Goal: Task Accomplishment & Management: Complete application form

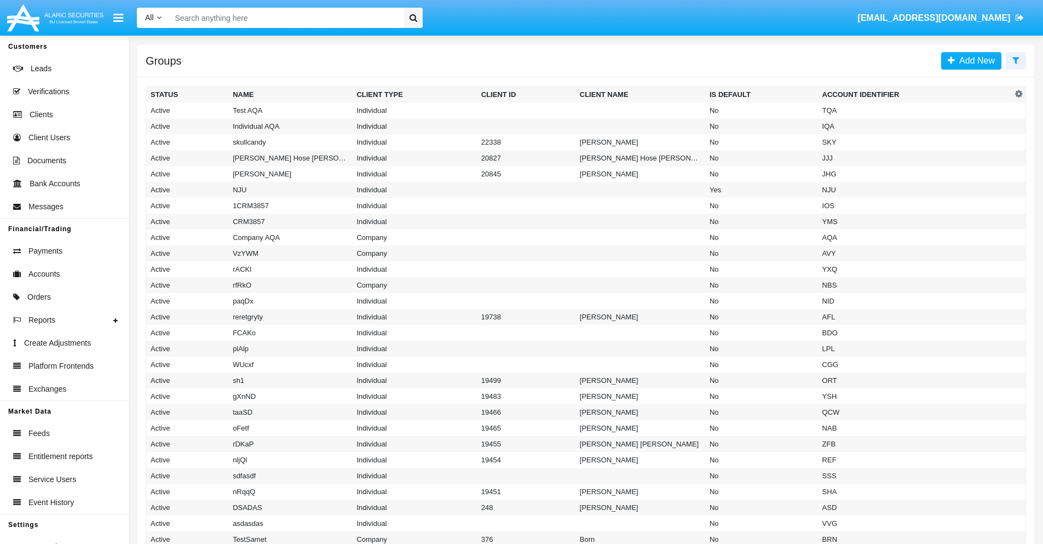
click at [1016, 60] on icon at bounding box center [1015, 60] width 7 height 9
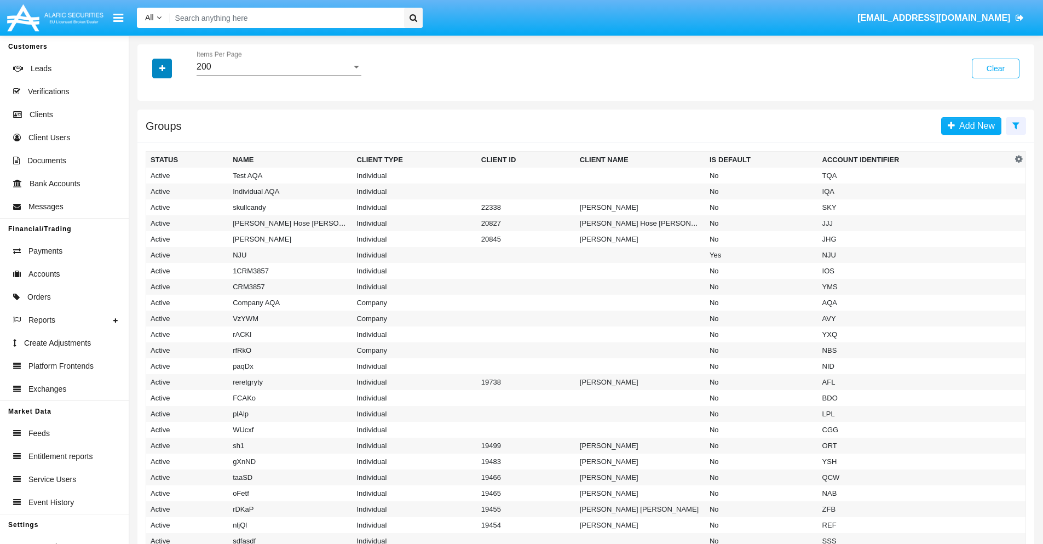
click at [162, 68] on icon "button" at bounding box center [162, 69] width 6 height 8
click at [193, 186] on span "Account Identifier" at bounding box center [193, 186] width 68 height 13
click at [151, 191] on input "Account Identifier" at bounding box center [150, 191] width 1 height 1
checkbox input "true"
click at [162, 68] on icon "button" at bounding box center [162, 69] width 6 height 8
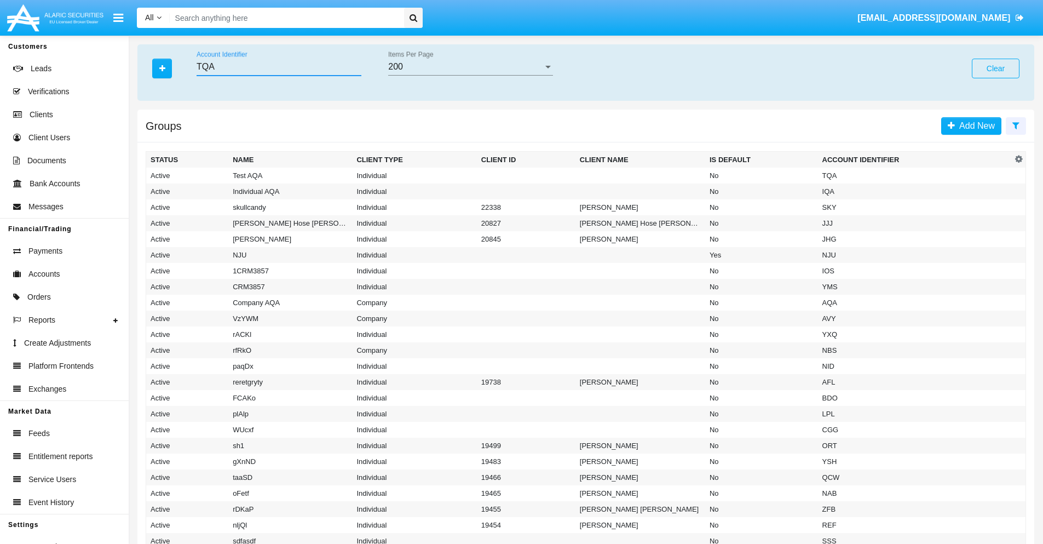
click at [279, 67] on input "TQA" at bounding box center [279, 67] width 165 height 10
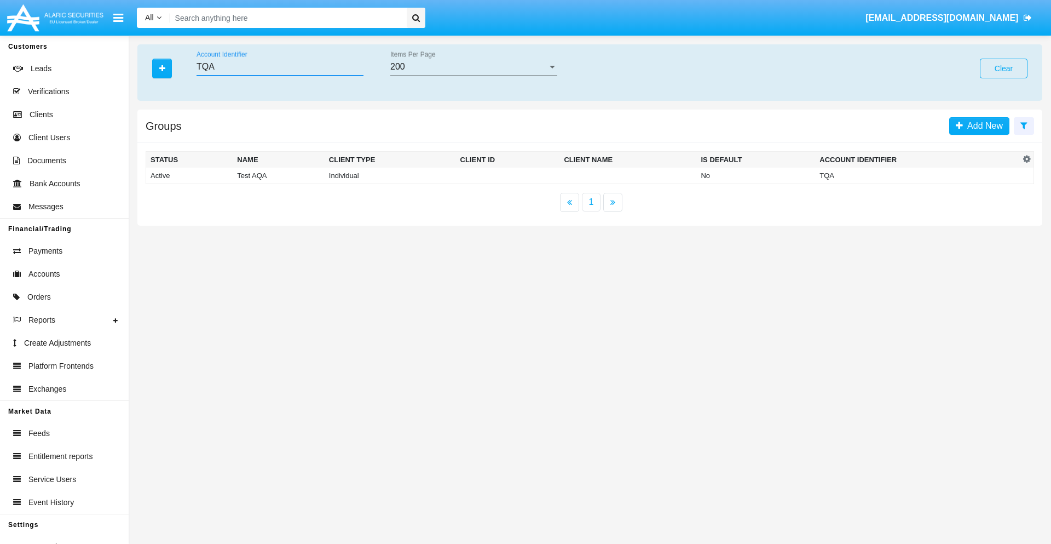
type input "TQA"
click at [918, 175] on td "TQA" at bounding box center [917, 176] width 205 height 16
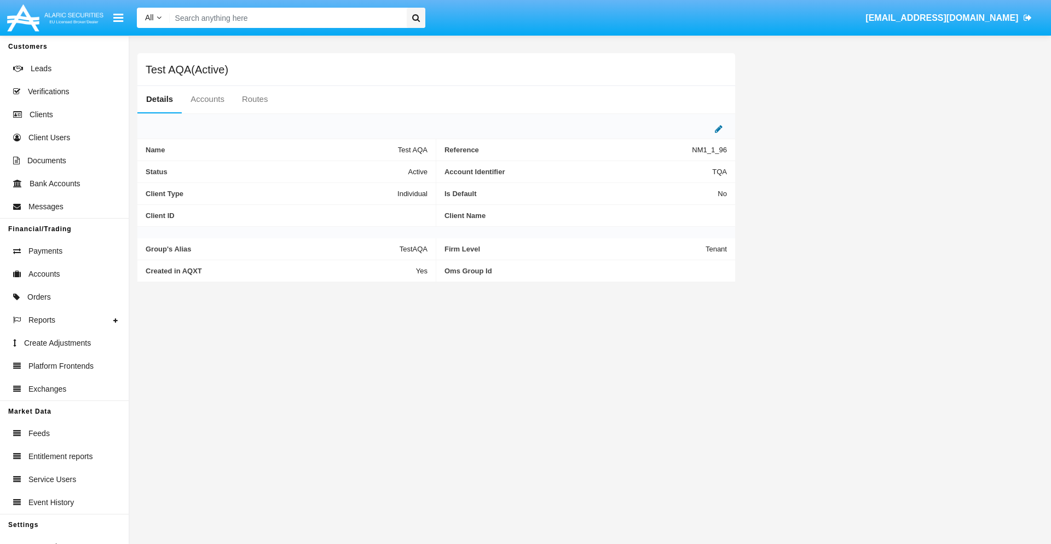
click at [719, 129] on icon at bounding box center [719, 128] width 8 height 9
click at [378, 169] on div "Active" at bounding box center [373, 168] width 89 height 9
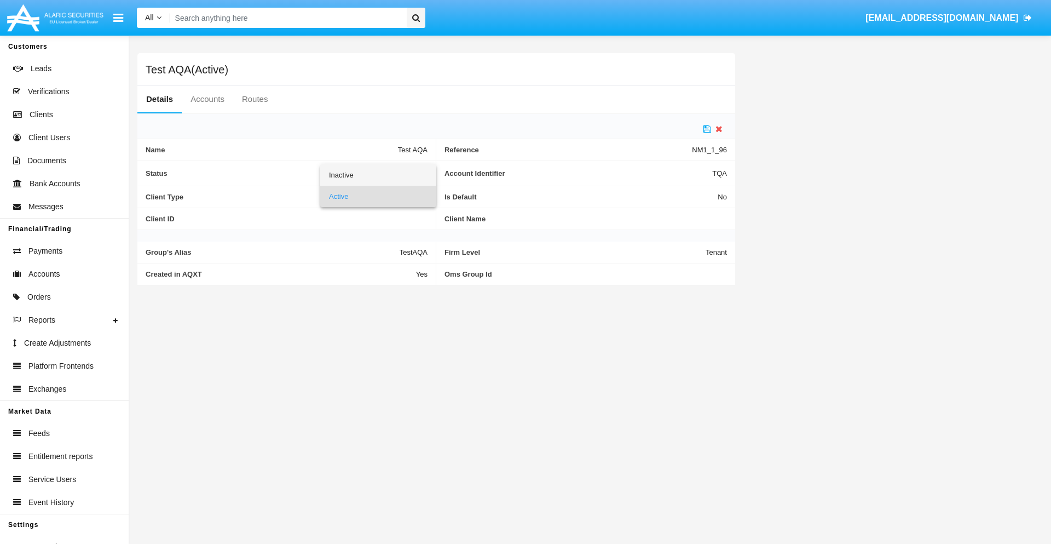
click at [378, 175] on span "Inactive" at bounding box center [378, 174] width 99 height 21
click at [707, 129] on icon at bounding box center [708, 128] width 8 height 9
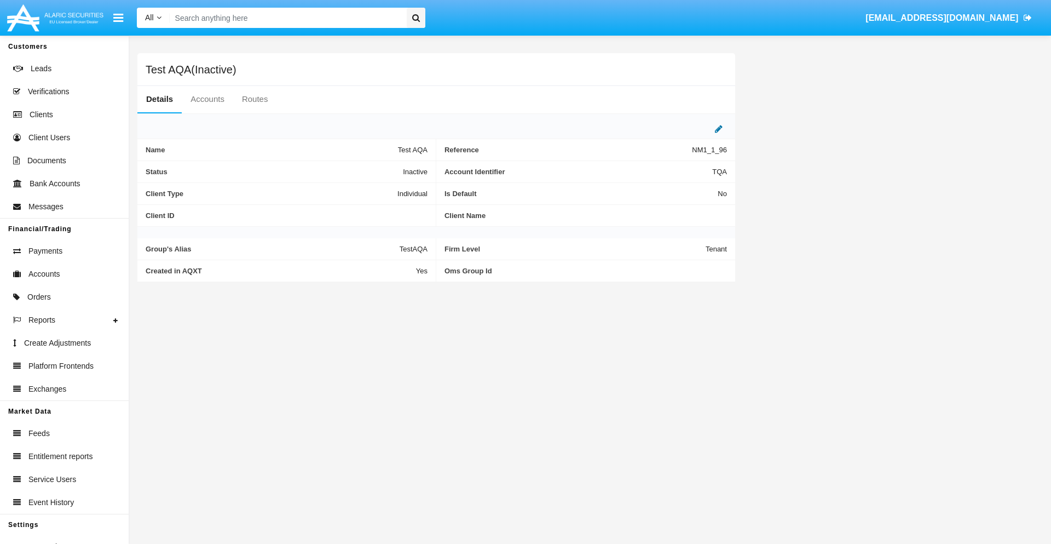
click at [719, 129] on icon at bounding box center [719, 128] width 8 height 9
click at [378, 169] on div "Inactive" at bounding box center [373, 168] width 89 height 9
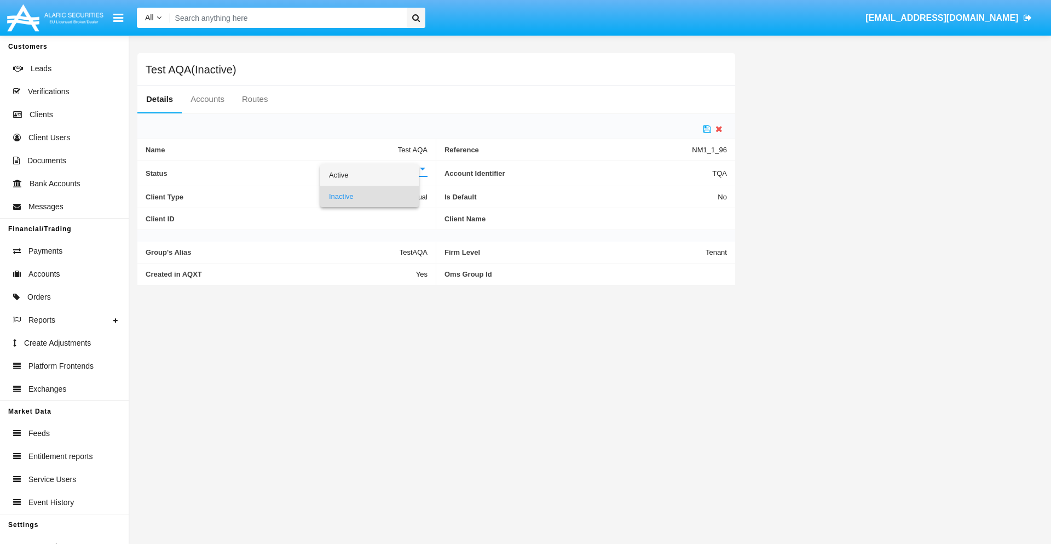
click at [378, 175] on span "Active" at bounding box center [369, 174] width 81 height 21
click at [707, 129] on icon at bounding box center [708, 128] width 8 height 9
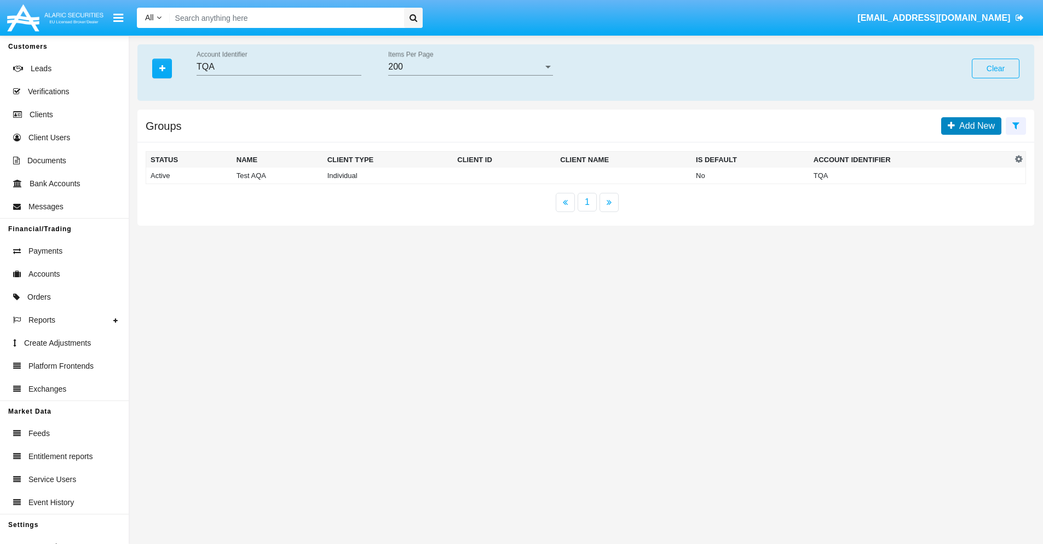
click at [975, 125] on span "Add New" at bounding box center [975, 125] width 40 height 9
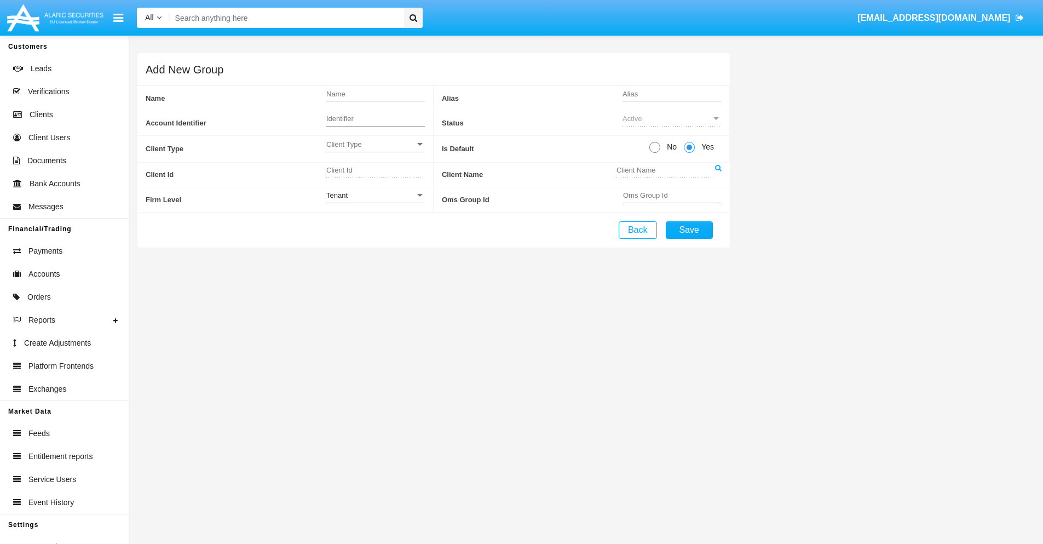
click at [670, 147] on span "No" at bounding box center [669, 146] width 19 height 11
click at [655, 153] on input "No" at bounding box center [654, 153] width 1 height 1
radio input "true"
click at [378, 195] on div "Tenant" at bounding box center [373, 195] width 89 height 9
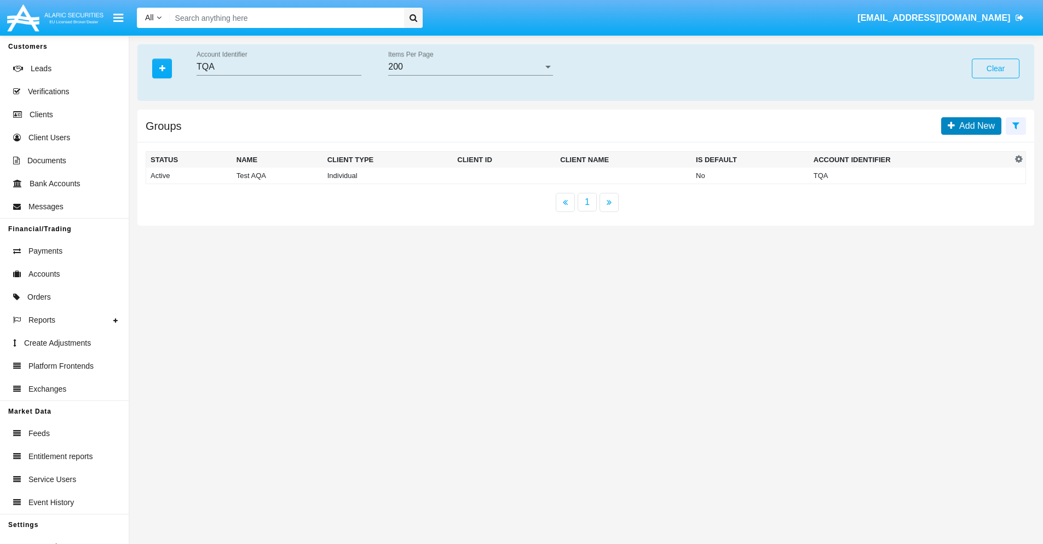
click at [975, 125] on span "Add New" at bounding box center [975, 125] width 40 height 9
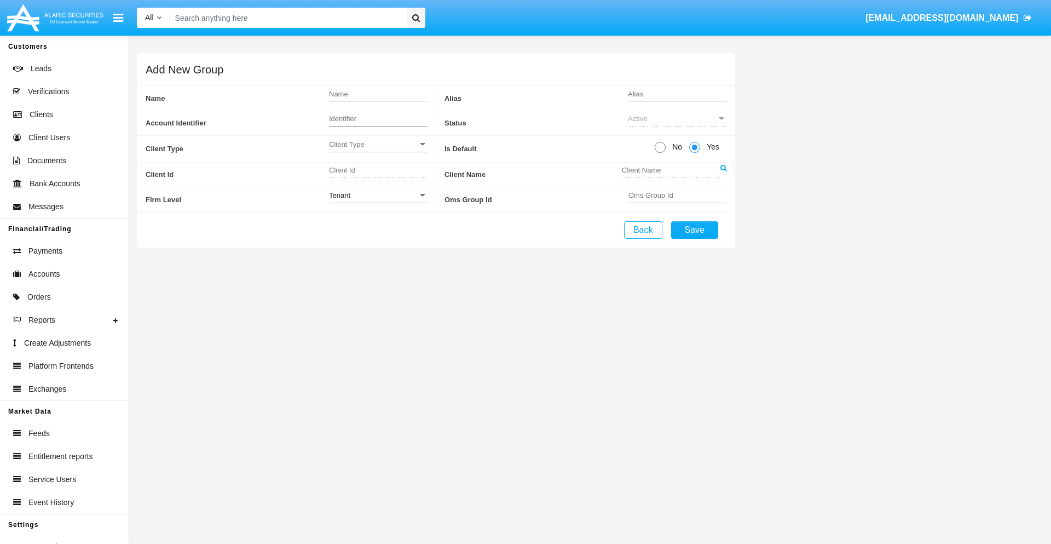
click at [675, 147] on span "No" at bounding box center [675, 146] width 19 height 11
click at [660, 153] on input "No" at bounding box center [660, 153] width 1 height 1
radio input "true"
click at [711, 147] on span "Yes" at bounding box center [711, 146] width 22 height 11
click at [695, 153] on input "Yes" at bounding box center [694, 153] width 1 height 1
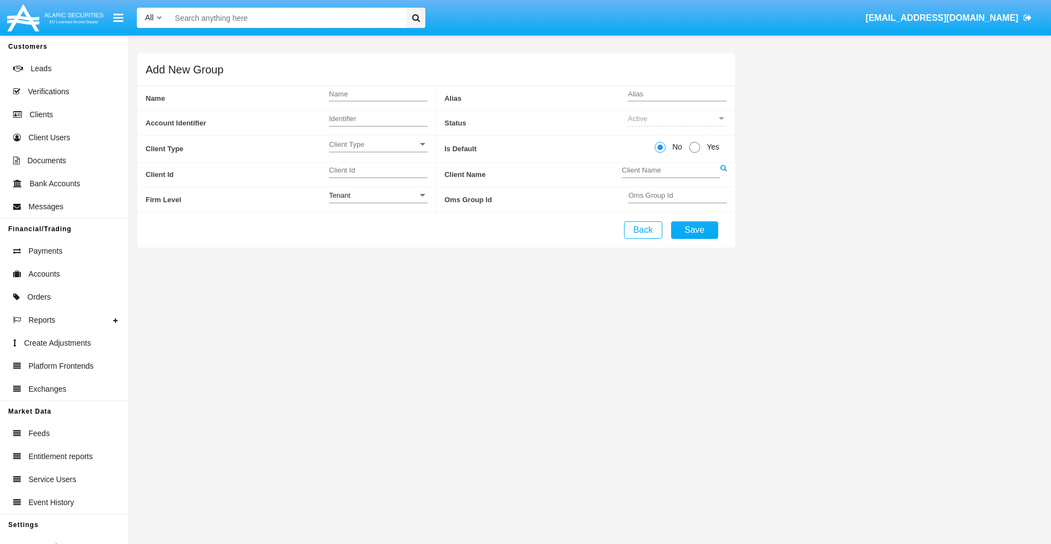
radio input "true"
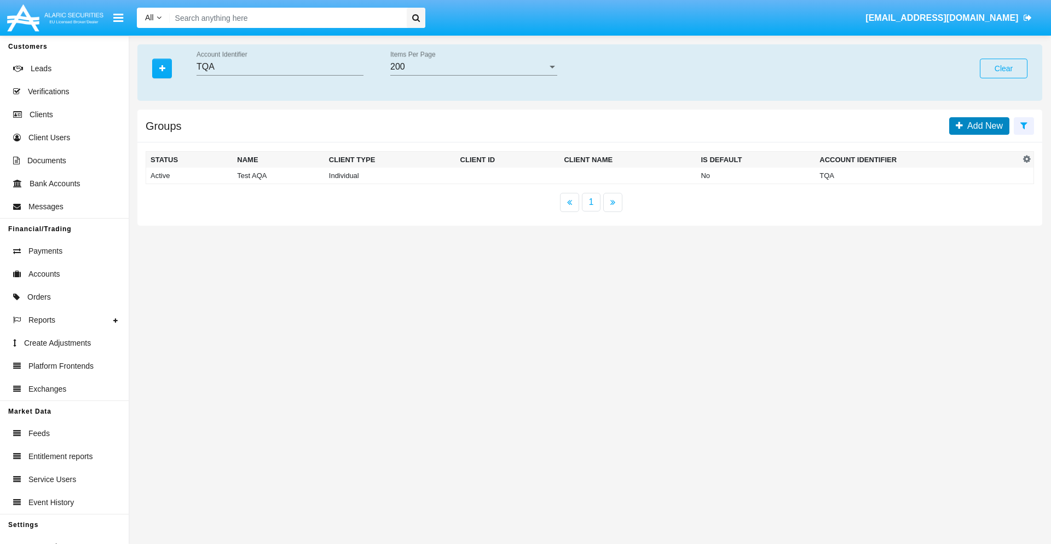
click at [983, 125] on span "Add New" at bounding box center [983, 125] width 40 height 9
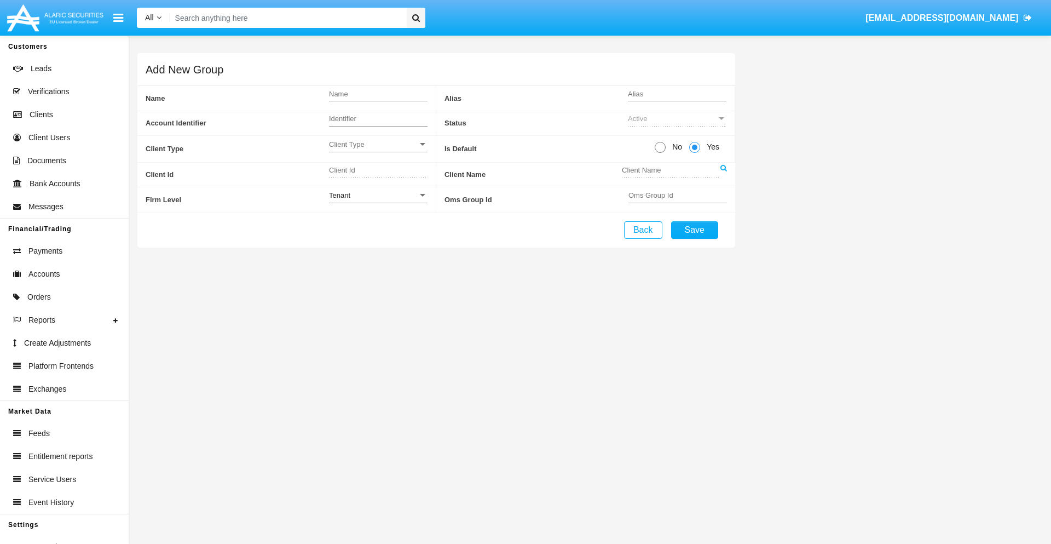
click at [675, 147] on span "No" at bounding box center [675, 146] width 19 height 11
click at [660, 153] on input "No" at bounding box center [660, 153] width 1 height 1
radio input "true"
click at [378, 144] on span "Client Type" at bounding box center [373, 144] width 89 height 9
click at [378, 150] on span "Individual" at bounding box center [378, 150] width 99 height 21
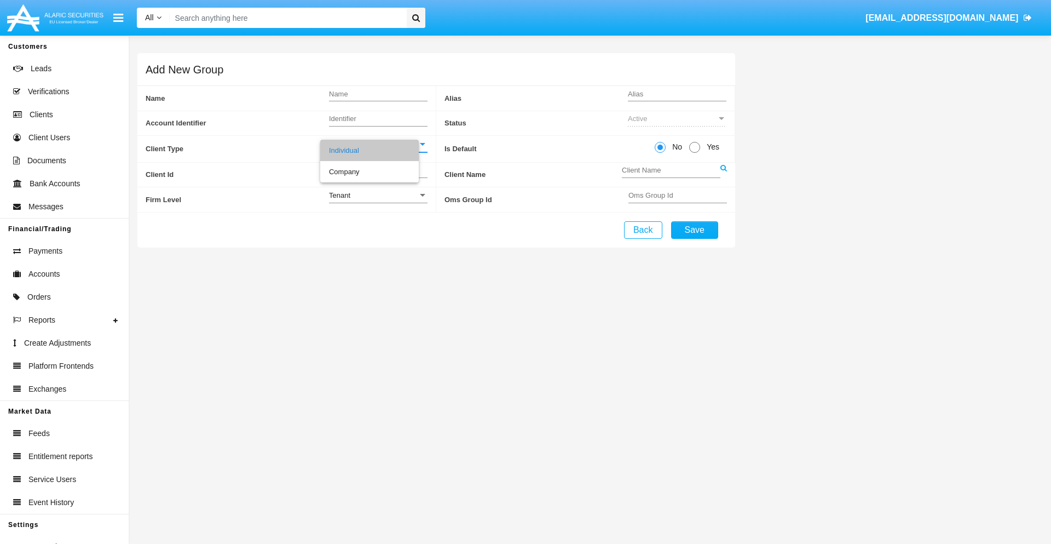
click at [723, 174] on link at bounding box center [724, 175] width 7 height 25
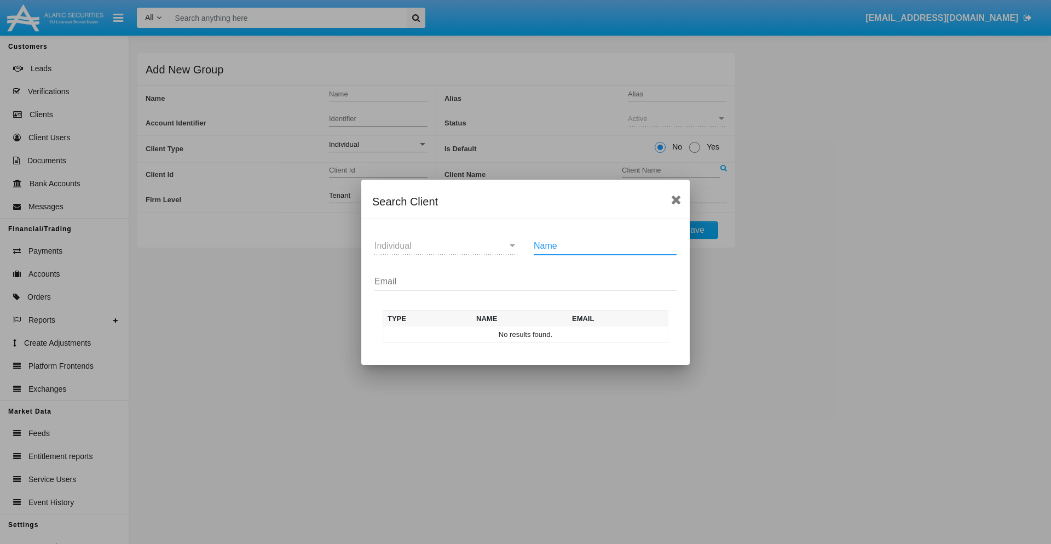
click at [526, 281] on input "Email" at bounding box center [526, 282] width 302 height 10
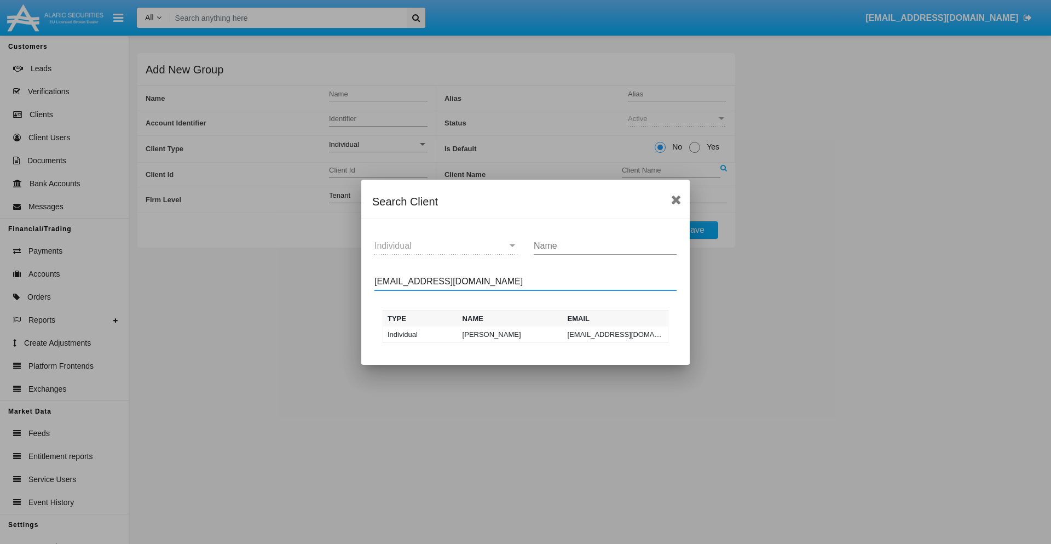
type input "test-user-owl@aqa.com"
